Goal: Find specific page/section: Find specific page/section

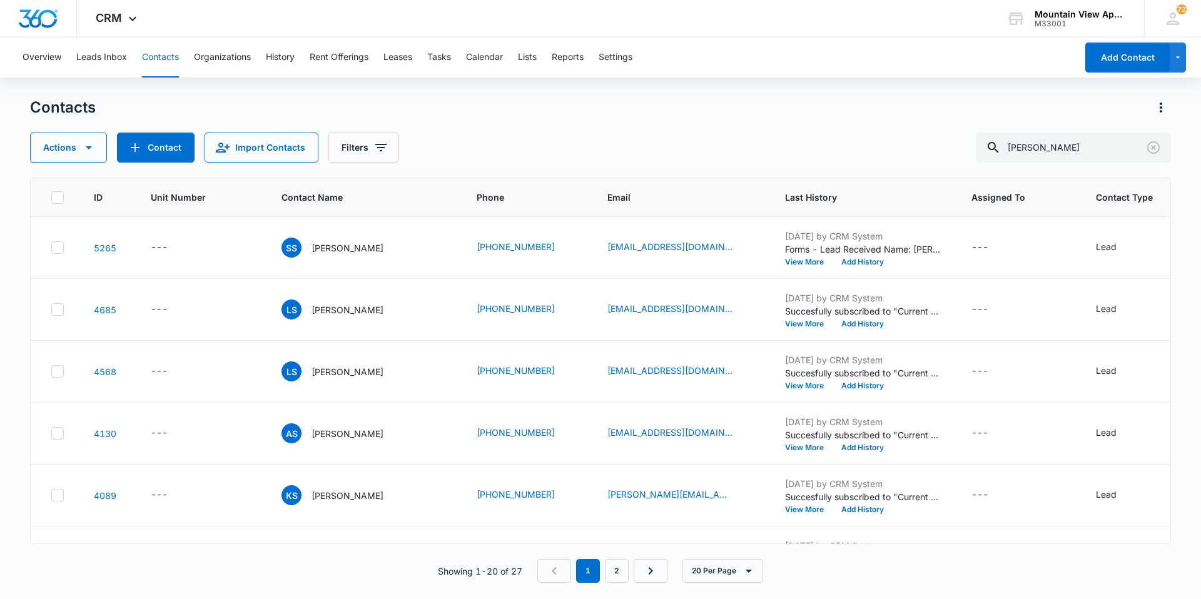
scroll to position [813, 0]
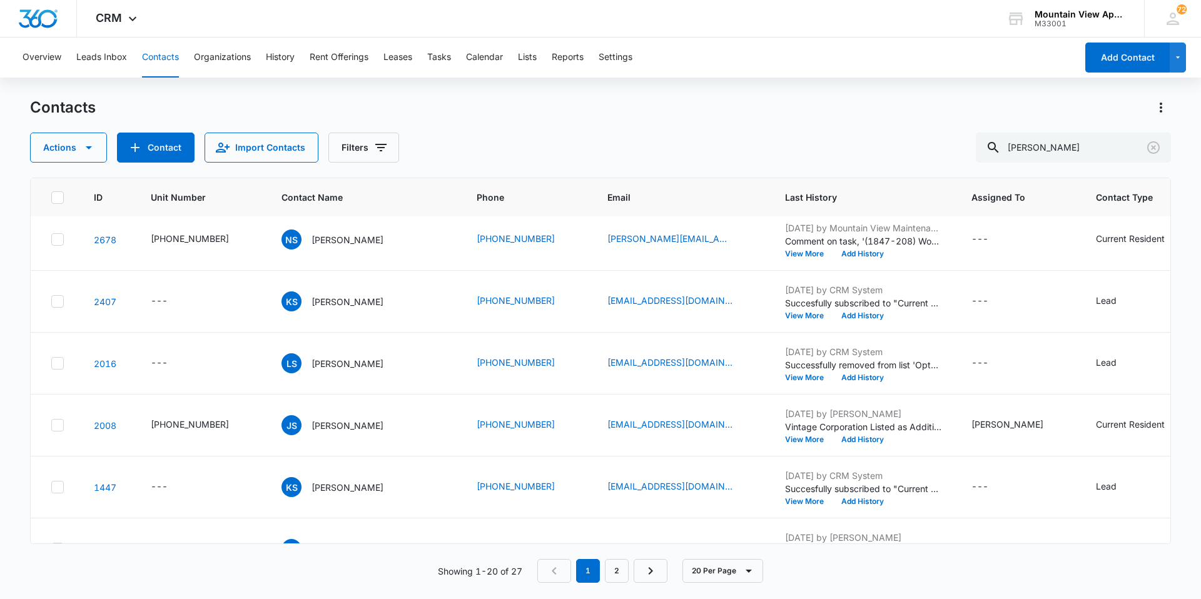
drag, startPoint x: 1074, startPoint y: 143, endPoint x: 164, endPoint y: 113, distance: 911.1
click at [164, 113] on div "Contacts Actions Contact Import Contacts Filters [PERSON_NAME]" at bounding box center [600, 130] width 1141 height 65
type input "[PERSON_NAME]"
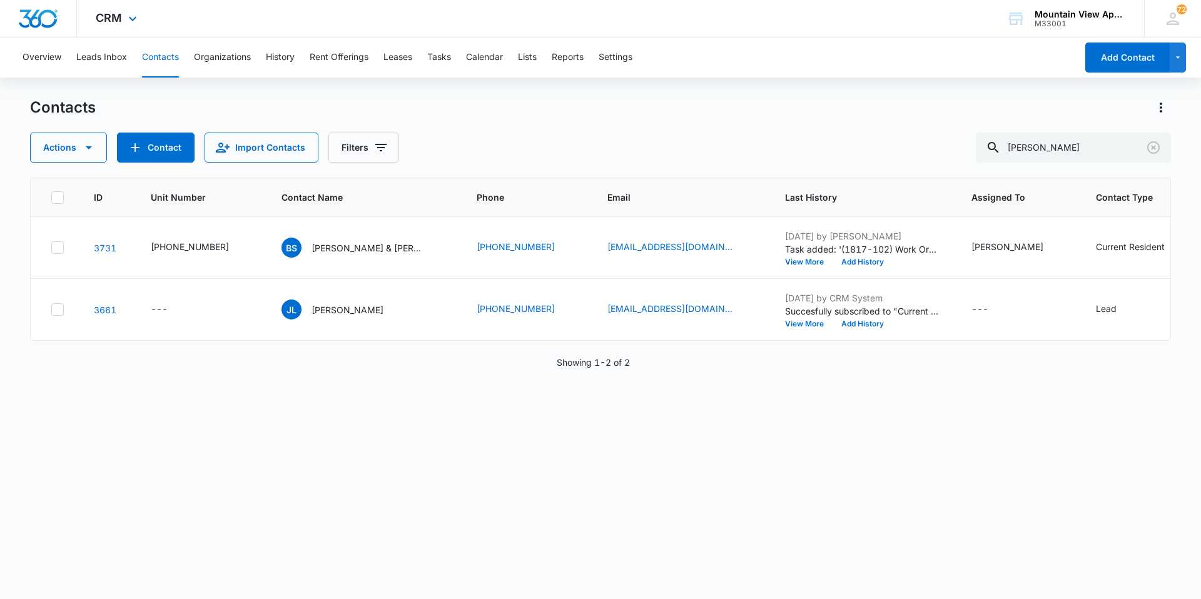
scroll to position [0, 0]
click at [370, 250] on p "[PERSON_NAME] & [PERSON_NAME]" at bounding box center [367, 247] width 113 height 13
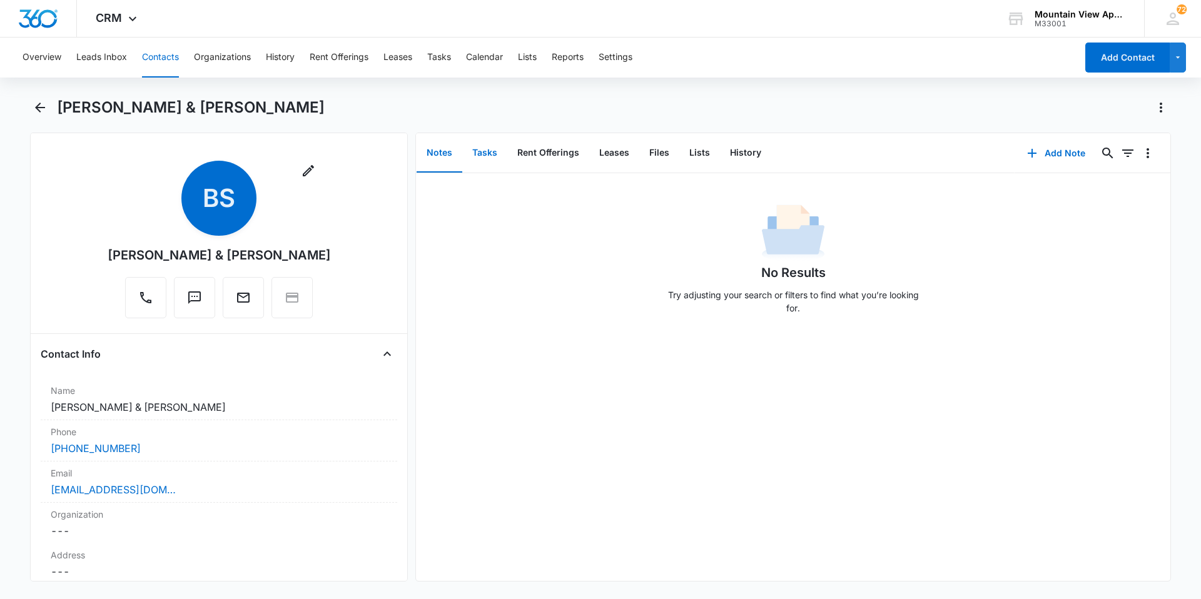
click at [470, 158] on button "Tasks" at bounding box center [484, 153] width 45 height 39
click at [667, 156] on button "Files" at bounding box center [659, 153] width 40 height 39
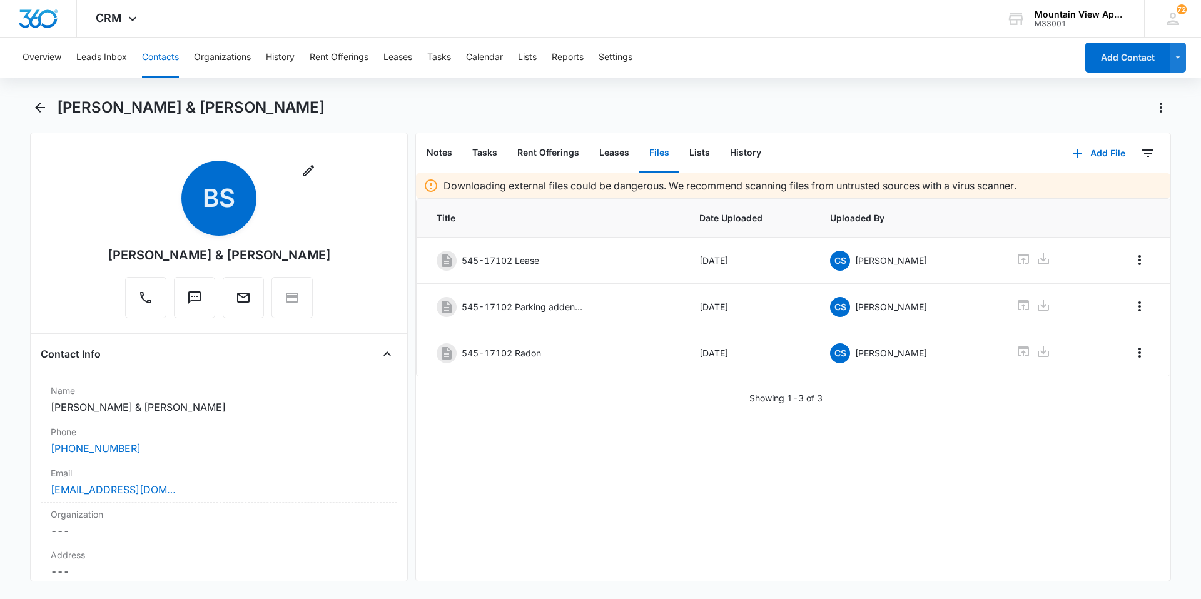
click at [146, 59] on button "Contacts" at bounding box center [160, 58] width 37 height 40
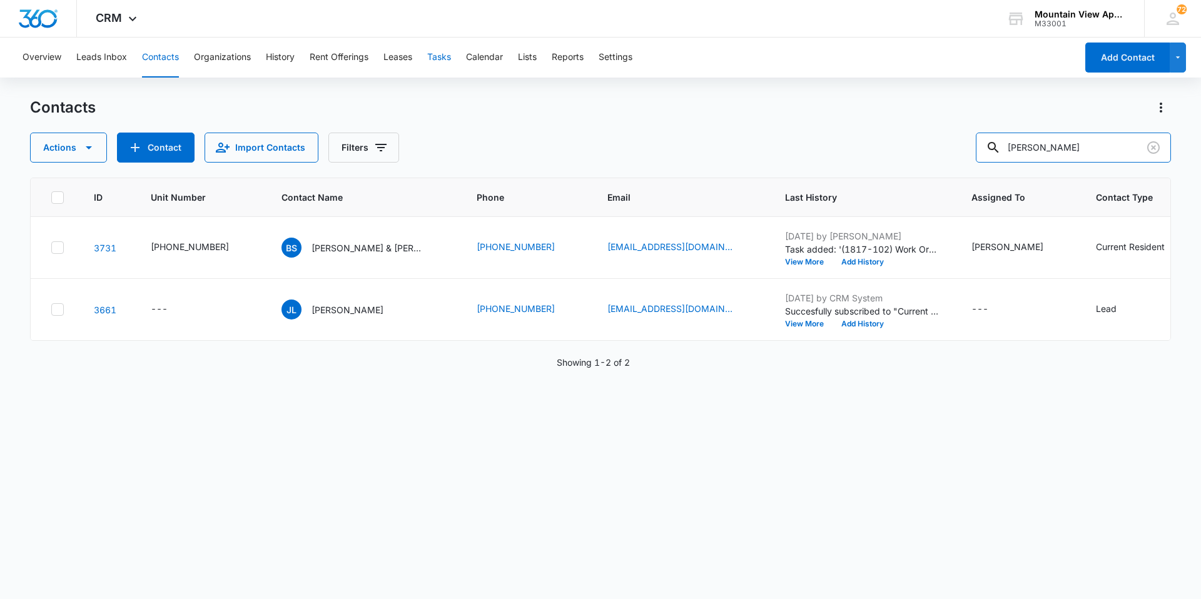
drag, startPoint x: 1054, startPoint y: 152, endPoint x: 453, endPoint y: 48, distance: 609.4
click at [482, 118] on div "Contacts Actions Contact Import Contacts Filters [PERSON_NAME]" at bounding box center [600, 130] width 1141 height 65
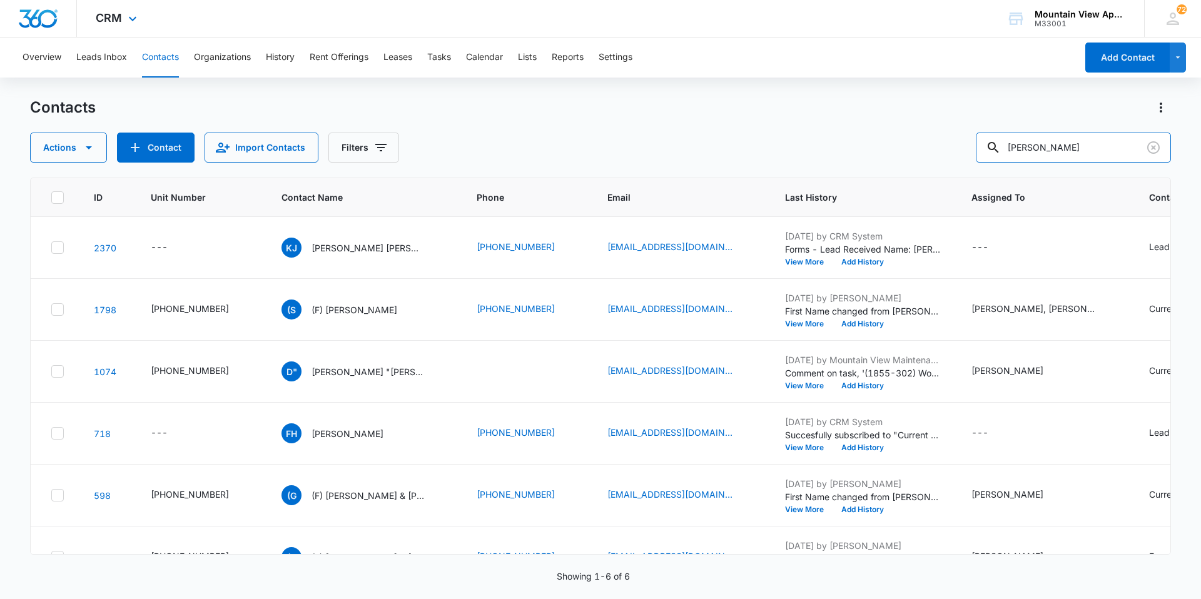
drag, startPoint x: 1061, startPoint y: 144, endPoint x: 247, endPoint y: 10, distance: 824.6
click at [331, 81] on div "Overview Leads Inbox Contacts Organizations History Rent Offerings Leases Tasks…" at bounding box center [600, 318] width 1201 height 560
type input "[PERSON_NAME]"
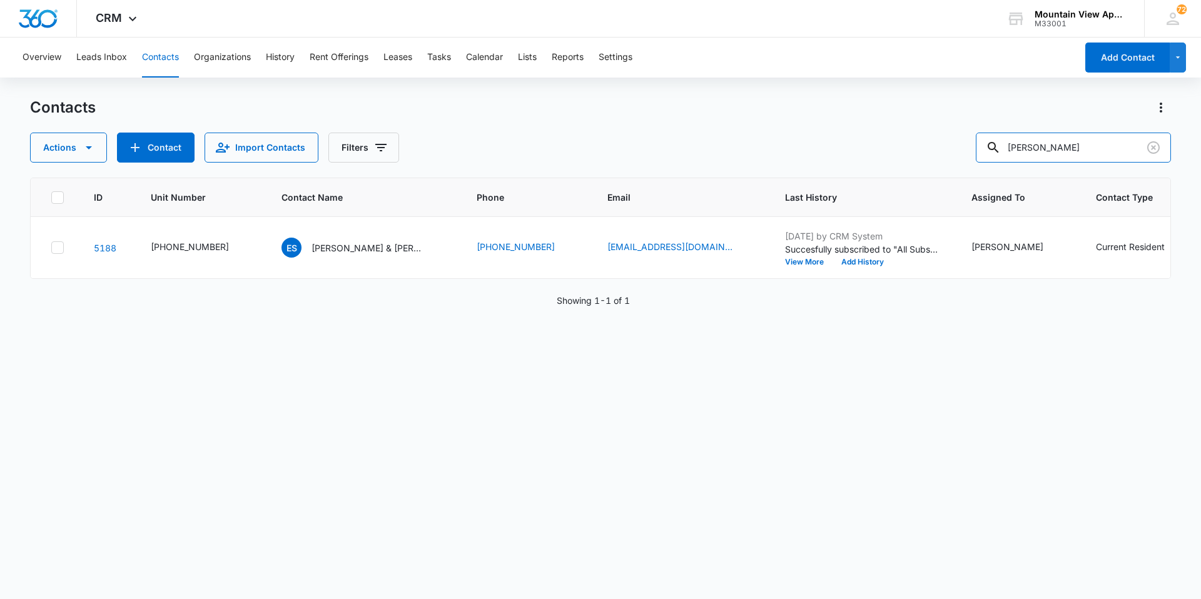
drag, startPoint x: 1065, startPoint y: 151, endPoint x: 723, endPoint y: 166, distance: 342.4
click at [723, 166] on div "Contacts Actions Contact Import Contacts Filters [PERSON_NAME] ID Unit Number C…" at bounding box center [600, 348] width 1141 height 500
type input "="
